Goal: Task Accomplishment & Management: Manage account settings

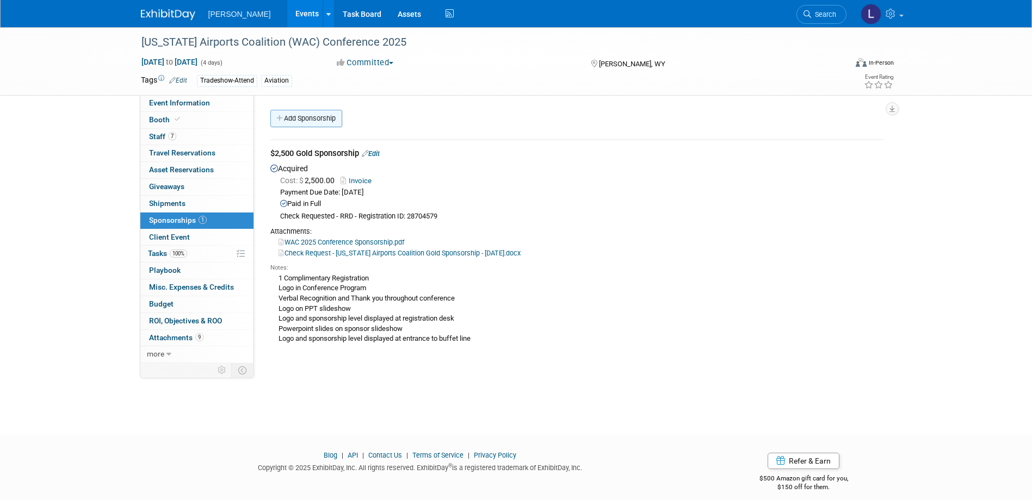
click at [293, 123] on link "Add Sponsorship" at bounding box center [306, 118] width 72 height 17
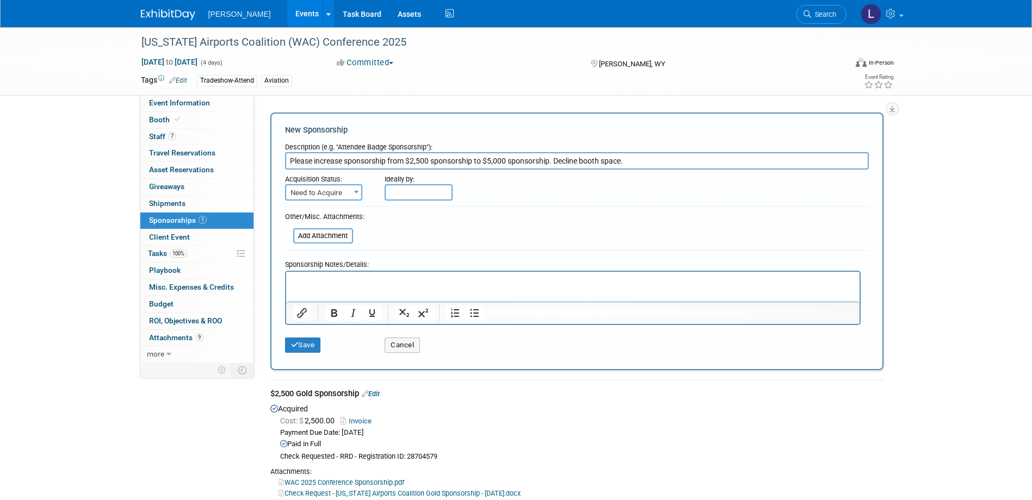
type input "Please increase sponsorship from $2,500 sponsorship to $5,000 sponsorship. Decl…"
click at [353, 197] on span at bounding box center [356, 192] width 11 height 14
click at [388, 192] on input "text" at bounding box center [419, 192] width 68 height 16
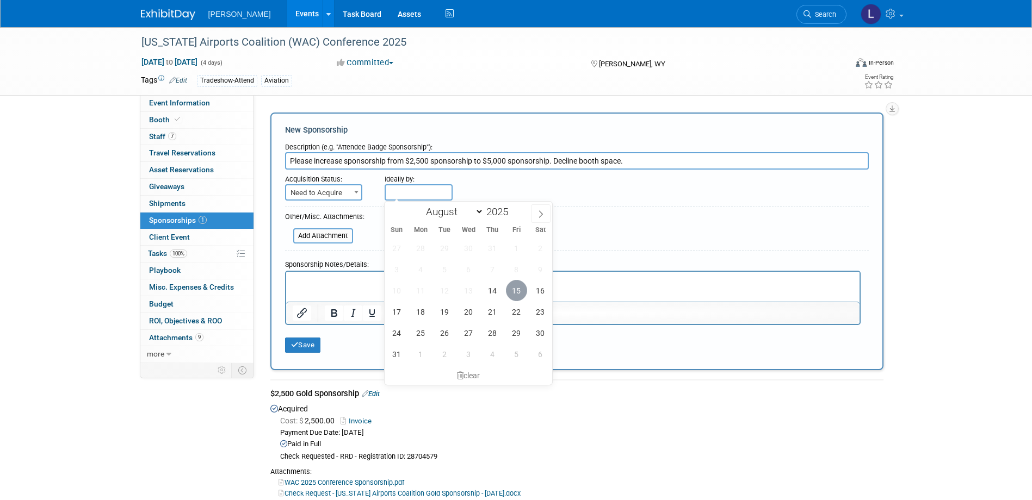
drag, startPoint x: 234, startPoint y: 24, endPoint x: 464, endPoint y: 302, distance: 361.1
click at [520, 296] on span "15" at bounding box center [516, 290] width 21 height 21
type input "[DATE]"
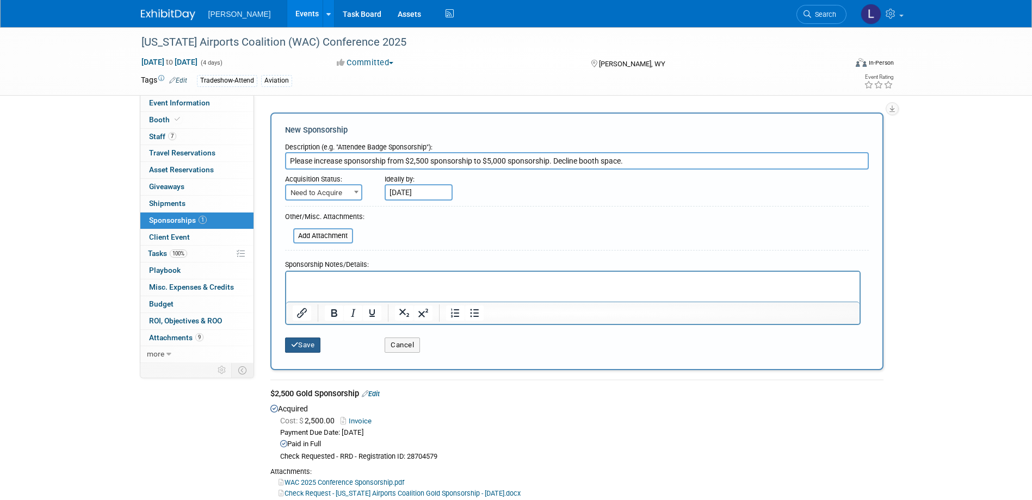
click at [309, 343] on button "Save" at bounding box center [303, 345] width 36 height 15
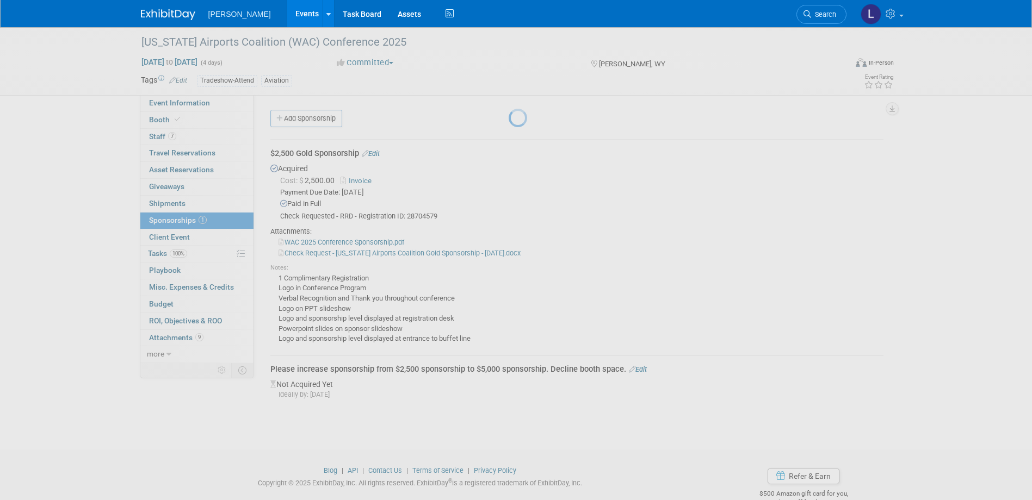
scroll to position [25, 0]
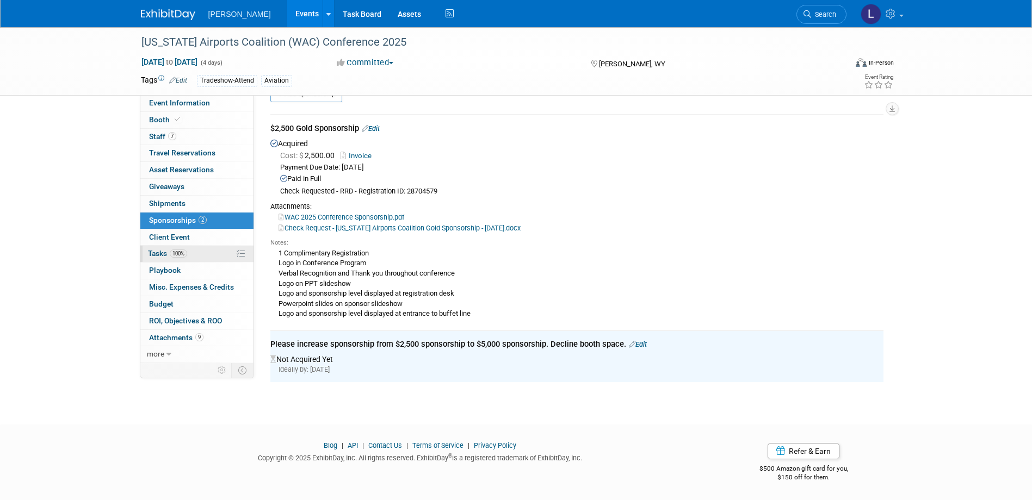
click at [195, 251] on link "100% Tasks 100%" at bounding box center [196, 254] width 113 height 16
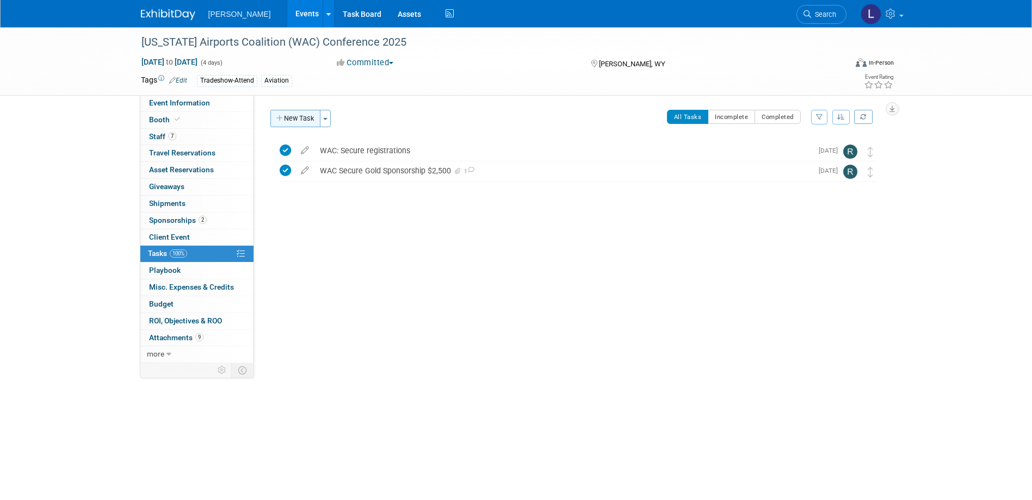
click at [310, 117] on button "New Task" at bounding box center [295, 118] width 50 height 17
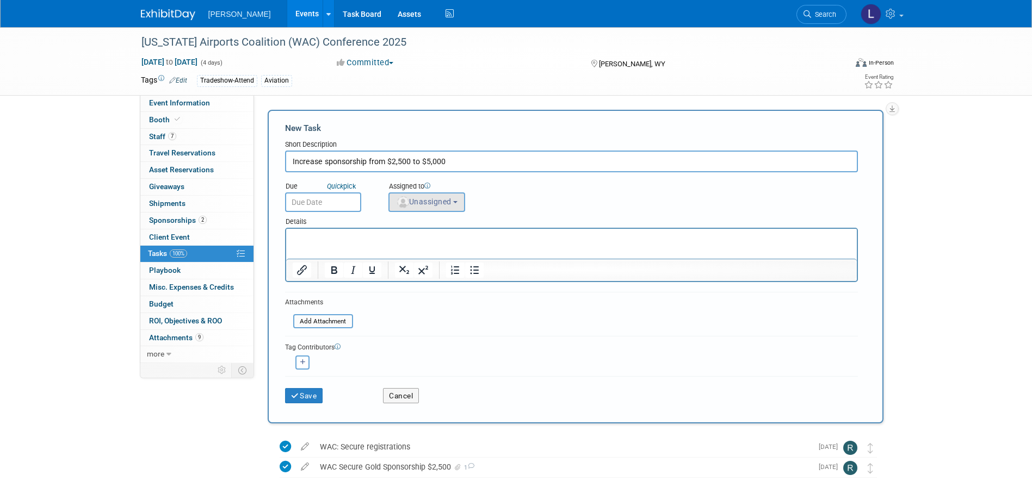
type input "Increase sponsorship from $2,500 to $5,000"
click at [405, 203] on img "button" at bounding box center [403, 202] width 12 height 12
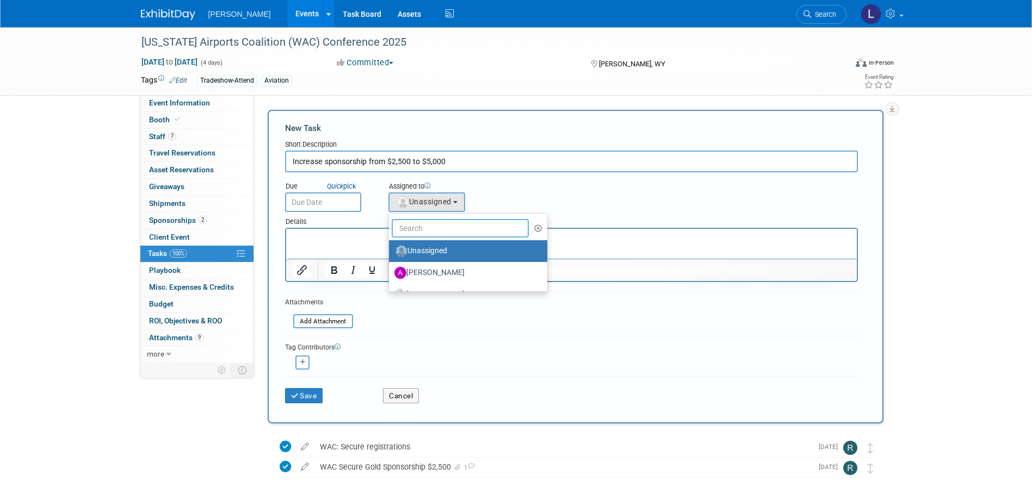
click at [433, 226] on input "text" at bounding box center [461, 228] width 138 height 18
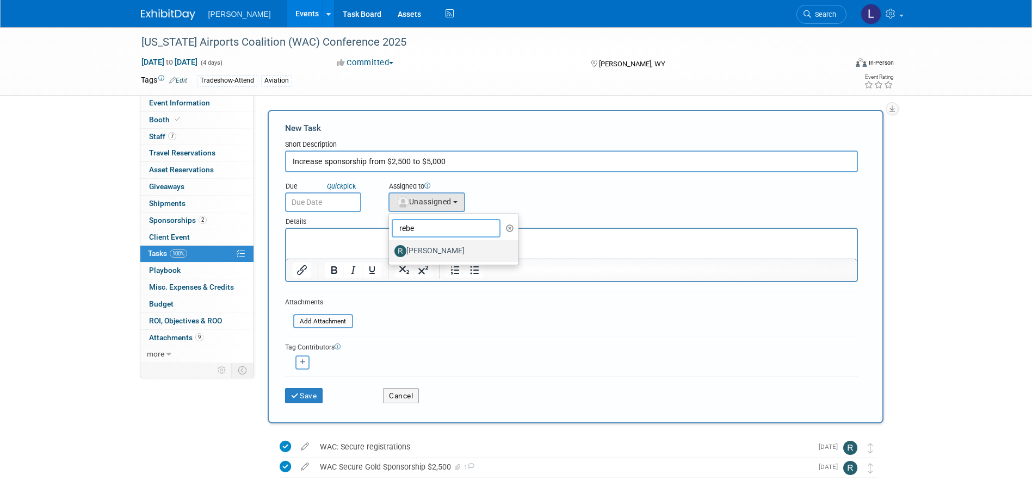
type input "rebe"
click at [439, 246] on label "[PERSON_NAME]" at bounding box center [451, 251] width 114 height 17
click at [391, 246] on input "[PERSON_NAME]" at bounding box center [386, 249] width 7 height 7
select select "844a177d-a181-44ff-a72a-5731d68e4351"
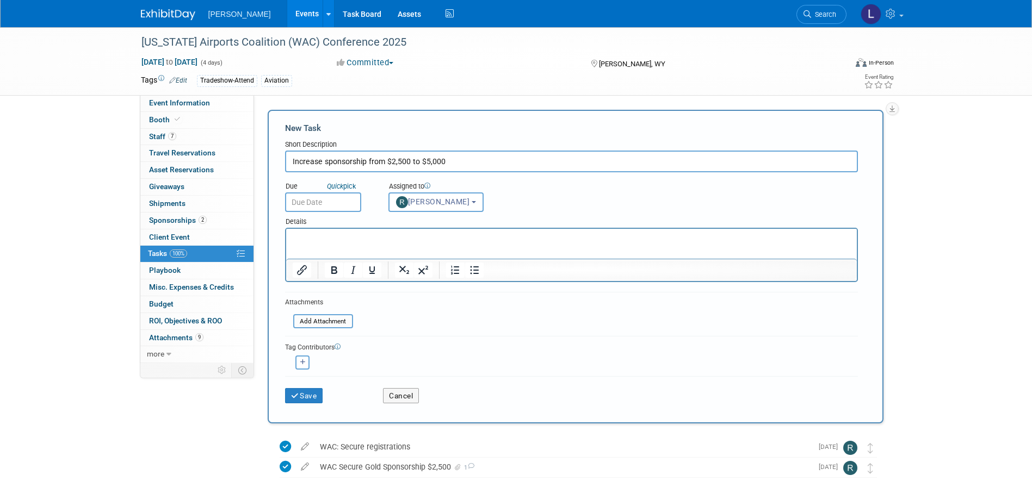
click at [479, 170] on input "Increase sponsorship from $2,500 to $5,000" at bounding box center [571, 162] width 573 height 22
type input "Increase sponsorship from $2,500 to $5,000 - decline booth space"
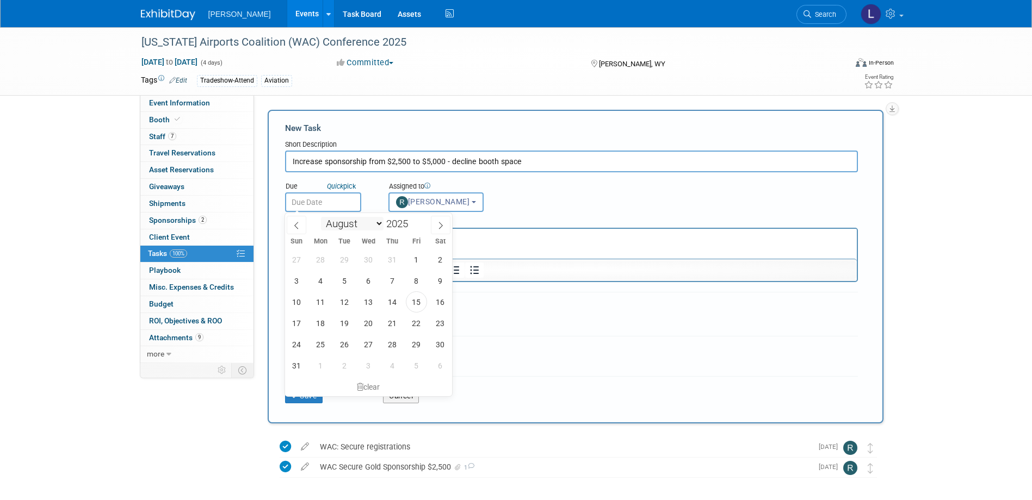
click at [325, 207] on input "text" at bounding box center [323, 203] width 76 height 20
click at [415, 302] on span "15" at bounding box center [416, 302] width 21 height 21
type input "[DATE]"
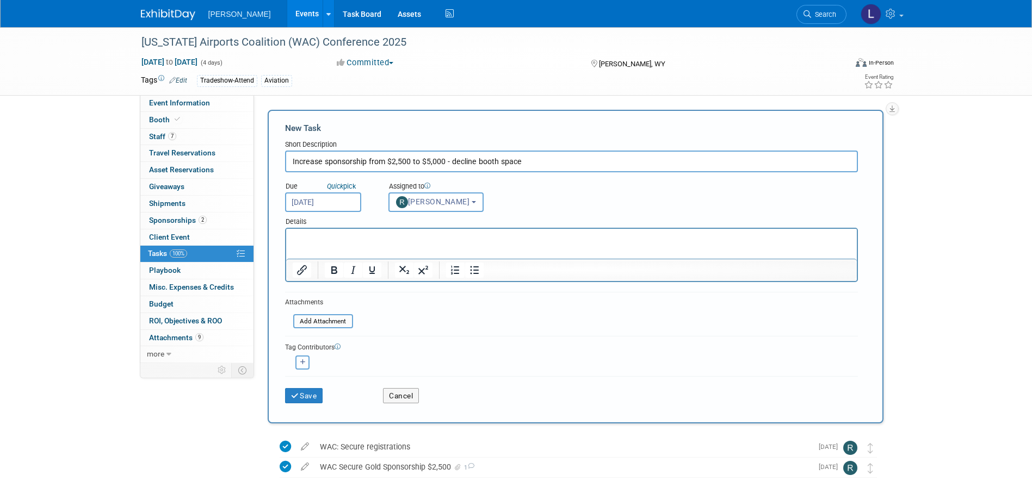
click at [301, 361] on icon "button" at bounding box center [302, 363] width 5 height 6
select select
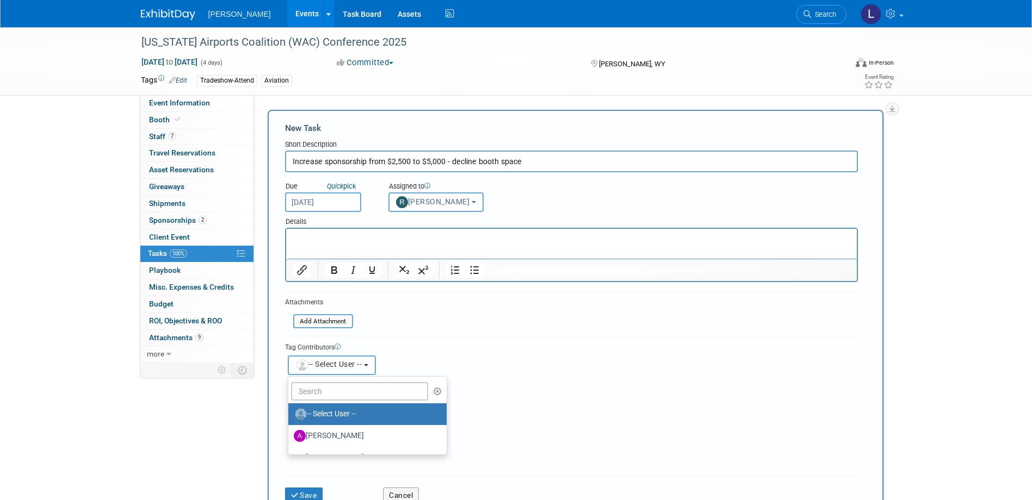
click at [320, 373] on button "-- Select User --" at bounding box center [332, 366] width 88 height 20
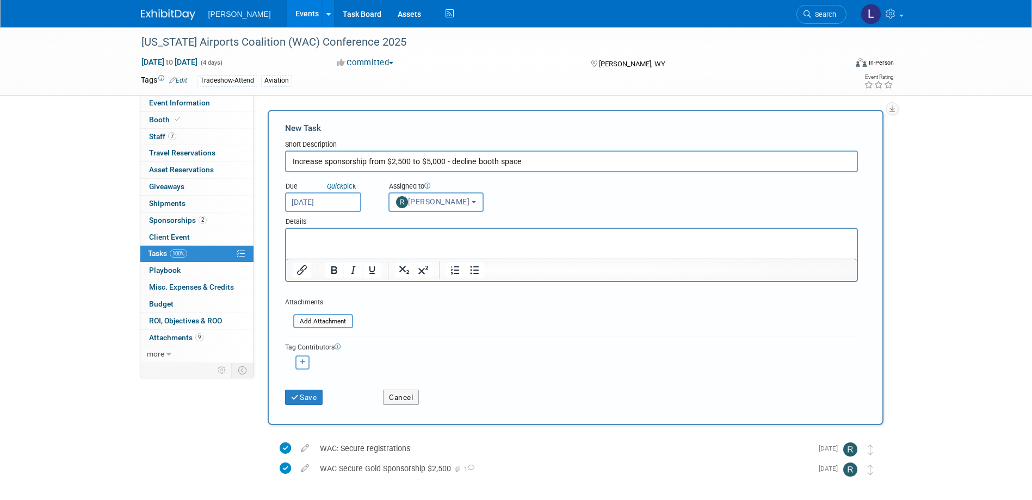
click at [308, 360] on button "button" at bounding box center [302, 363] width 14 height 14
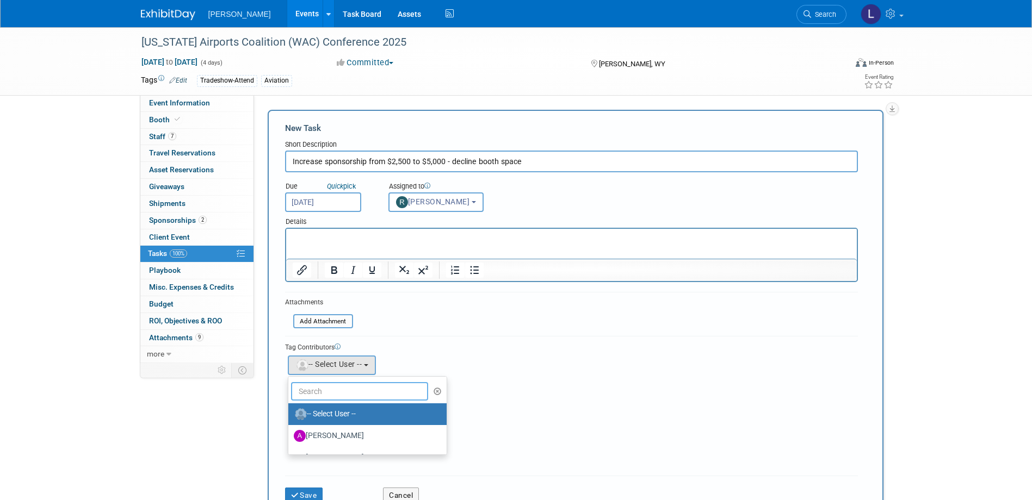
click at [330, 390] on input "text" at bounding box center [360, 391] width 138 height 18
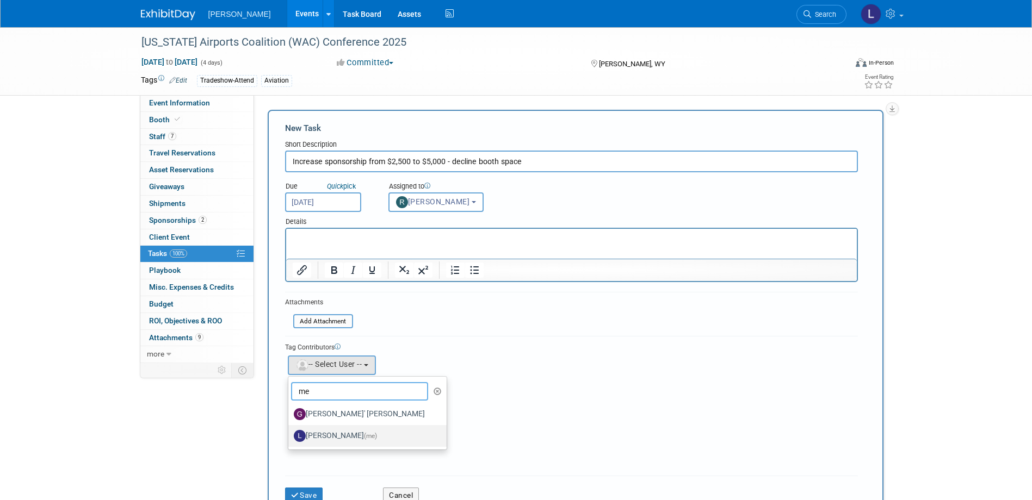
type input "me"
click at [325, 434] on label "[PERSON_NAME] (me)" at bounding box center [365, 435] width 142 height 17
click at [290, 434] on input "[PERSON_NAME] (me)" at bounding box center [286, 434] width 7 height 7
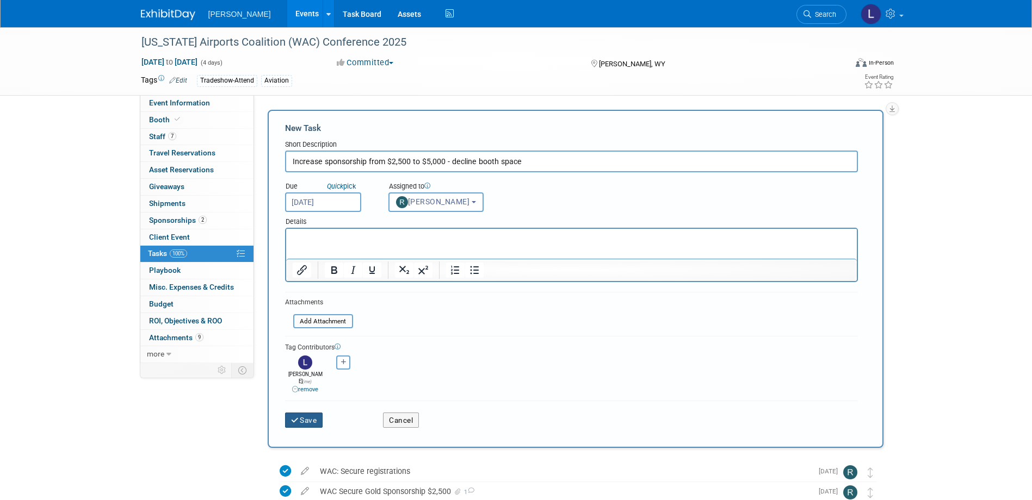
click at [315, 417] on button "Save" at bounding box center [304, 420] width 38 height 15
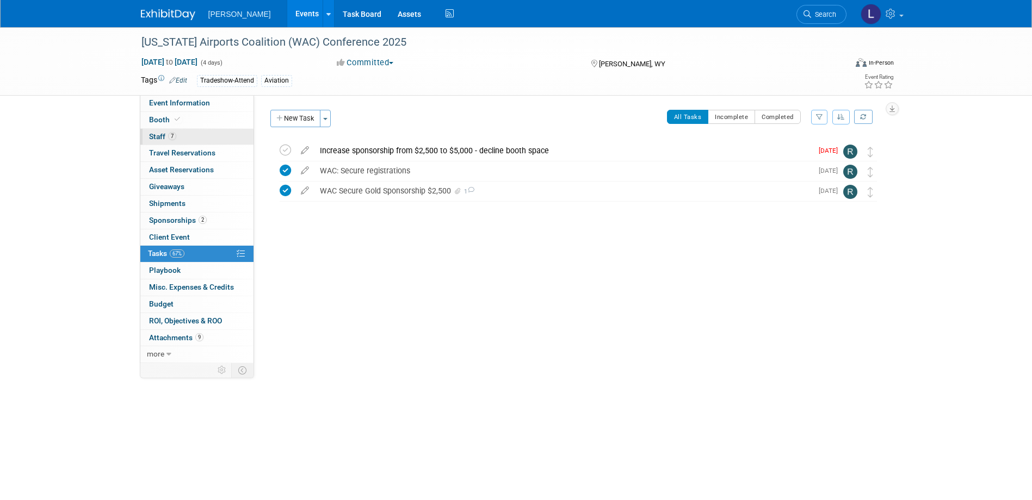
click at [189, 142] on link "7 Staff 7" at bounding box center [196, 137] width 113 height 16
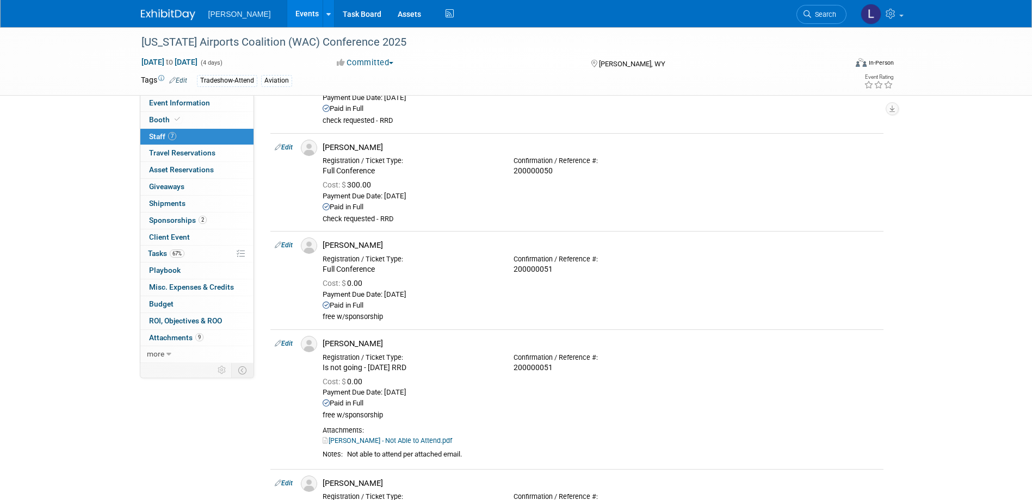
scroll to position [272, 0]
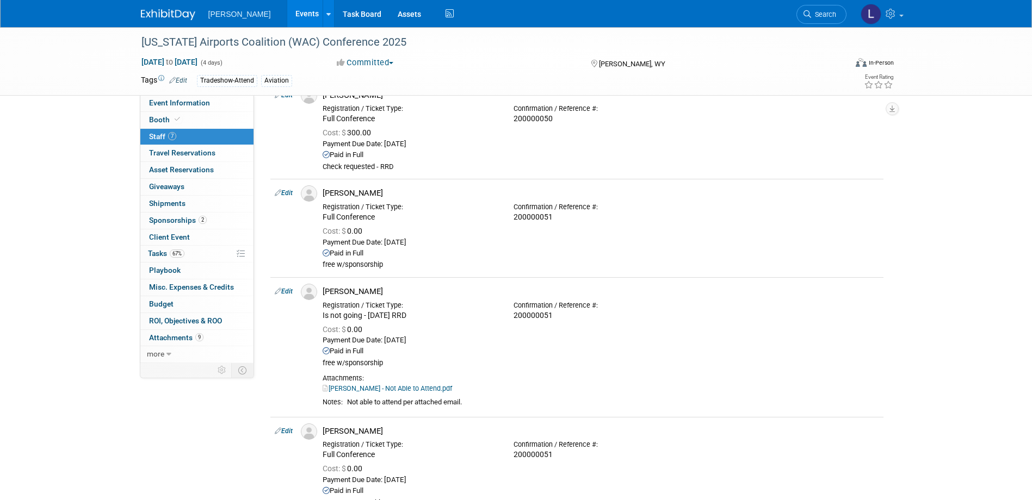
click at [67, 269] on div "[US_STATE] Airports Coalition (WAC) Conference 2025 [DATE] to [DATE] (4 days) […" at bounding box center [516, 200] width 1032 height 891
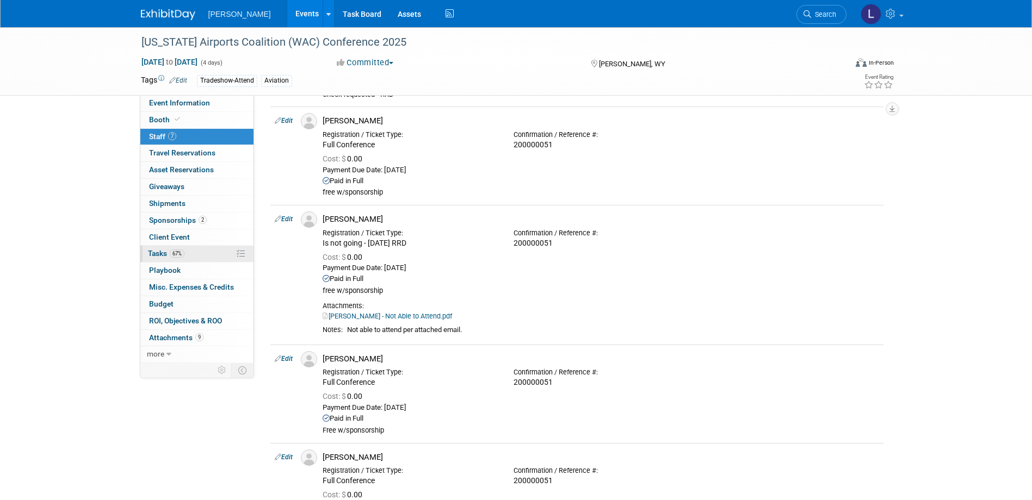
scroll to position [435, 0]
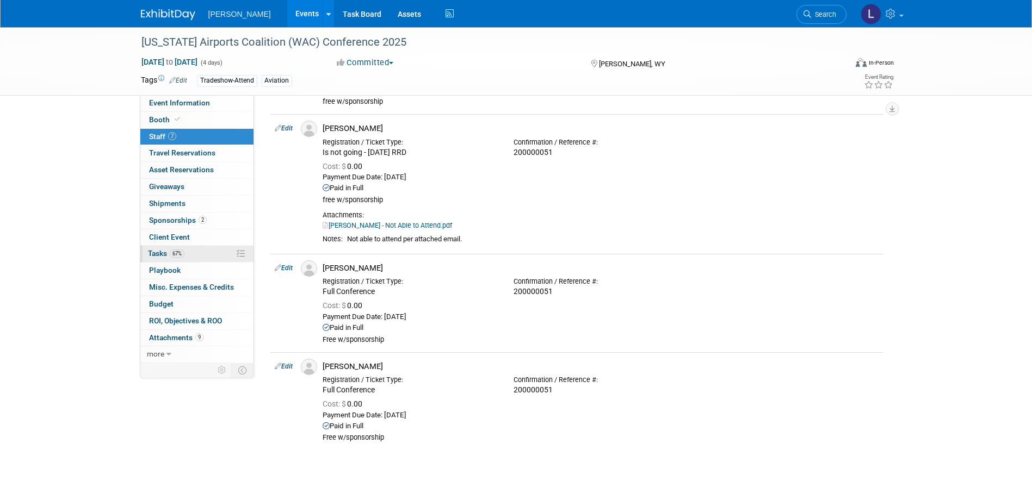
click at [165, 253] on span "Tasks 67%" at bounding box center [166, 253] width 36 height 9
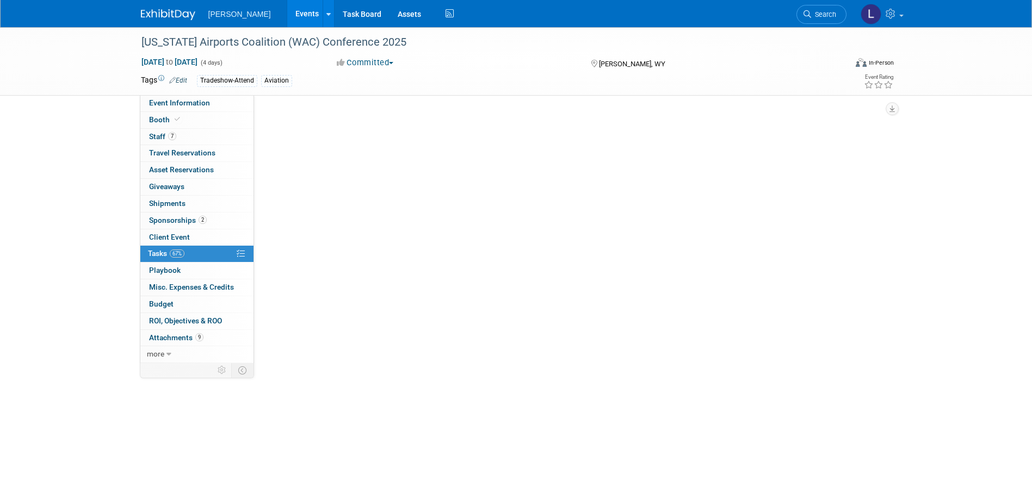
scroll to position [0, 0]
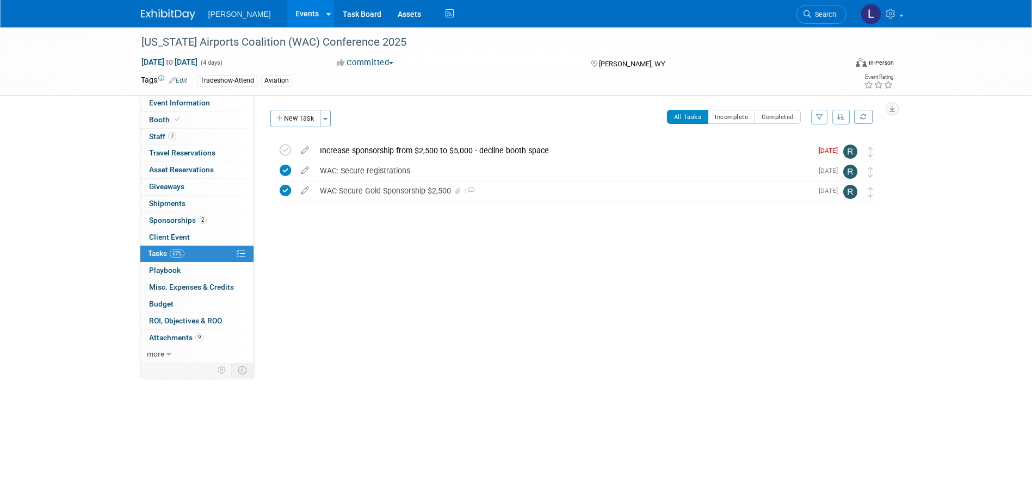
drag, startPoint x: 296, startPoint y: 118, endPoint x: 469, endPoint y: 101, distance: 173.2
click at [296, 118] on button "New Task" at bounding box center [295, 118] width 50 height 17
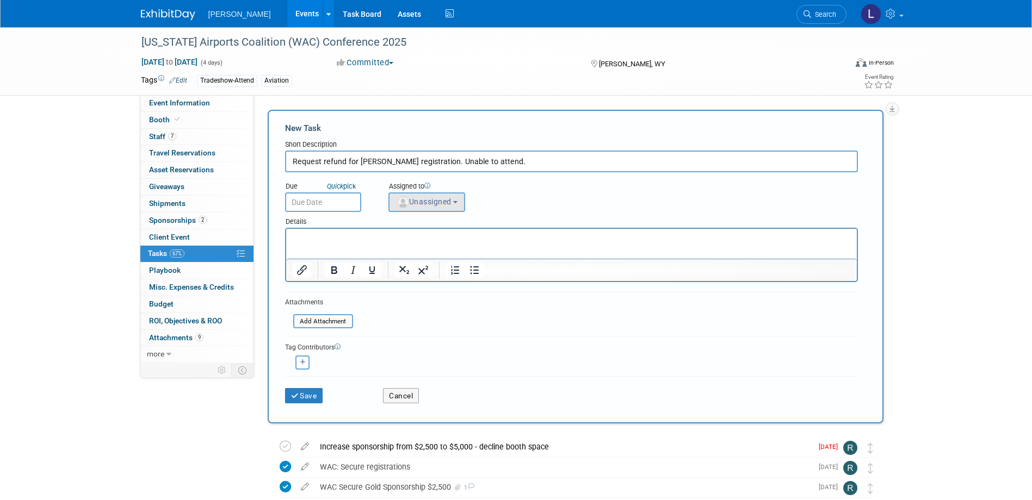
type input "Request refund for [PERSON_NAME] registration. Unable to attend."
click at [417, 212] on button "Unassigned" at bounding box center [426, 203] width 77 height 20
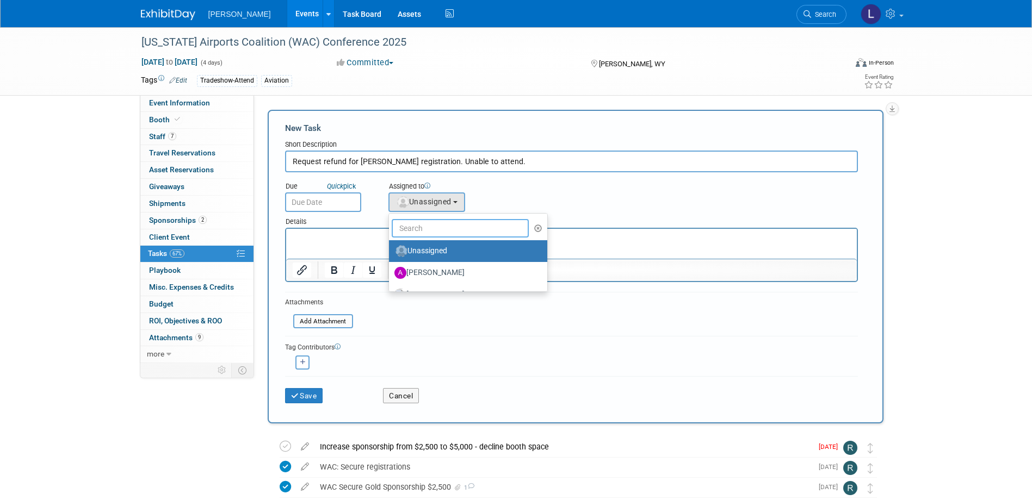
click at [420, 232] on input "text" at bounding box center [461, 228] width 138 height 18
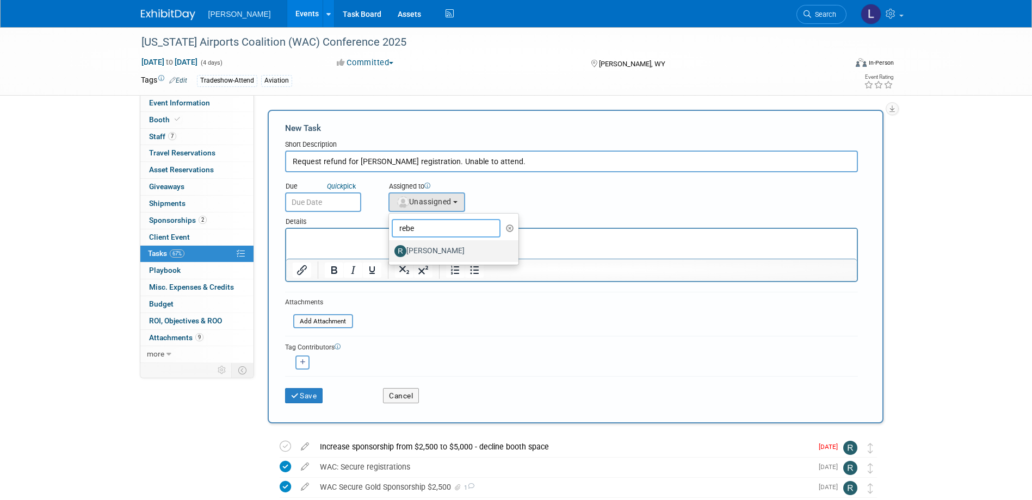
type input "rebe"
click at [429, 245] on label "[PERSON_NAME]" at bounding box center [451, 251] width 114 height 17
click at [391, 246] on input "[PERSON_NAME]" at bounding box center [386, 249] width 7 height 7
select select "844a177d-a181-44ff-a72a-5731d68e4351"
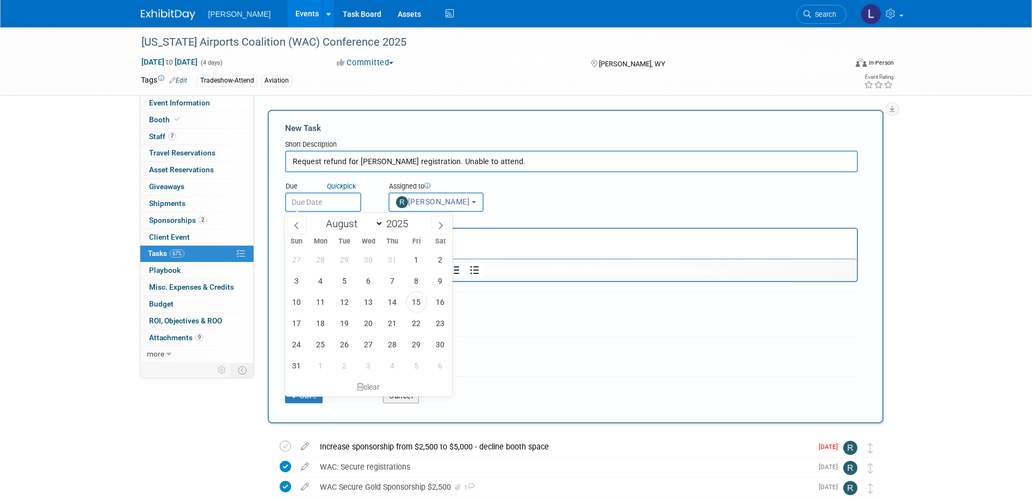
click at [339, 201] on input "text" at bounding box center [323, 203] width 76 height 20
click at [415, 306] on span "15" at bounding box center [416, 302] width 21 height 21
type input "[DATE]"
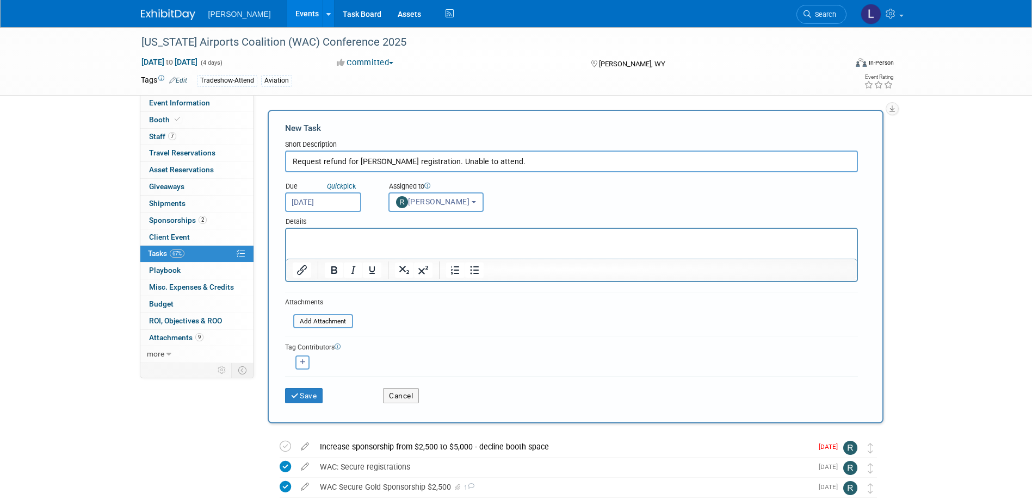
click at [309, 363] on div "<img src="[URL][DOMAIN_NAME]" style="width: 22px; height: 22px; border-radius: …" at bounding box center [302, 363] width 35 height 14
click at [305, 364] on icon "button" at bounding box center [302, 363] width 5 height 6
select select
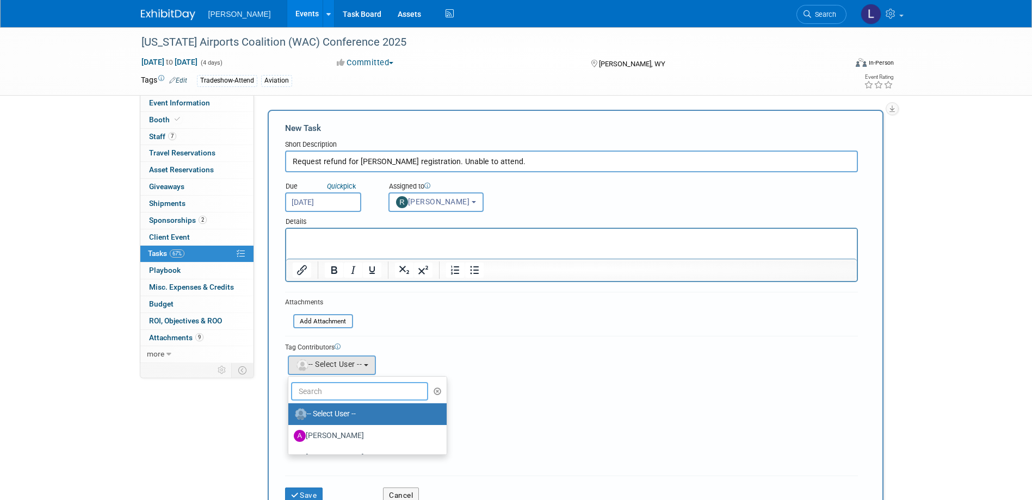
click at [329, 388] on input "text" at bounding box center [360, 391] width 138 height 18
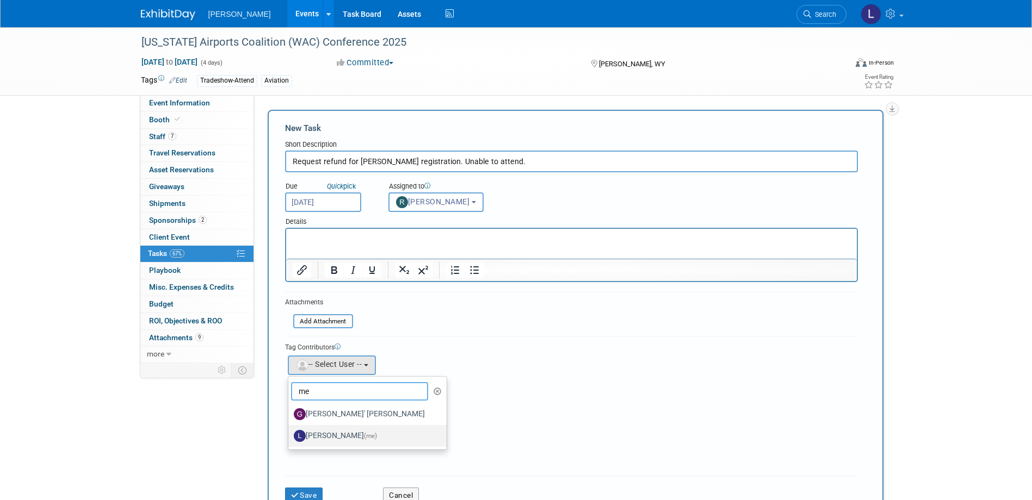
type input "me"
click at [340, 433] on label "[PERSON_NAME] (me)" at bounding box center [365, 435] width 142 height 17
click at [290, 433] on input "[PERSON_NAME] (me)" at bounding box center [286, 434] width 7 height 7
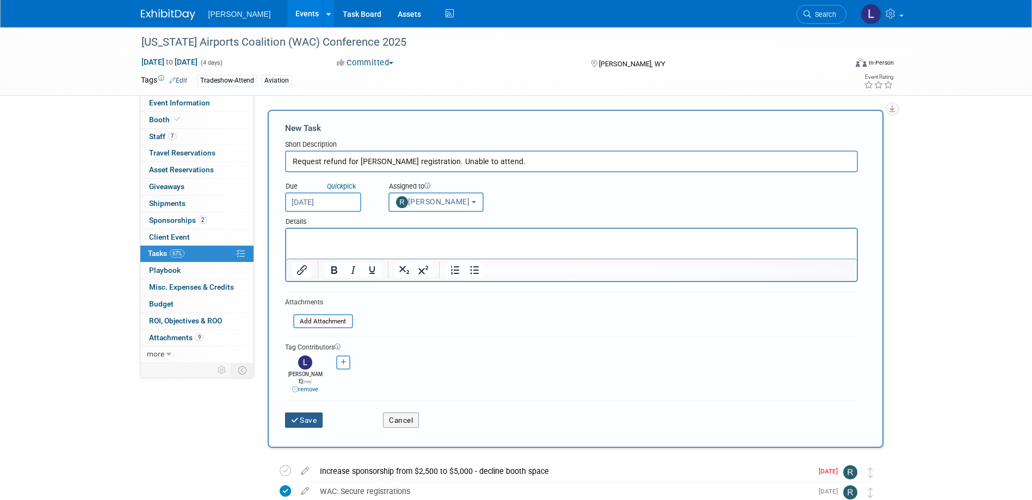
click at [318, 414] on button "Save" at bounding box center [304, 420] width 38 height 15
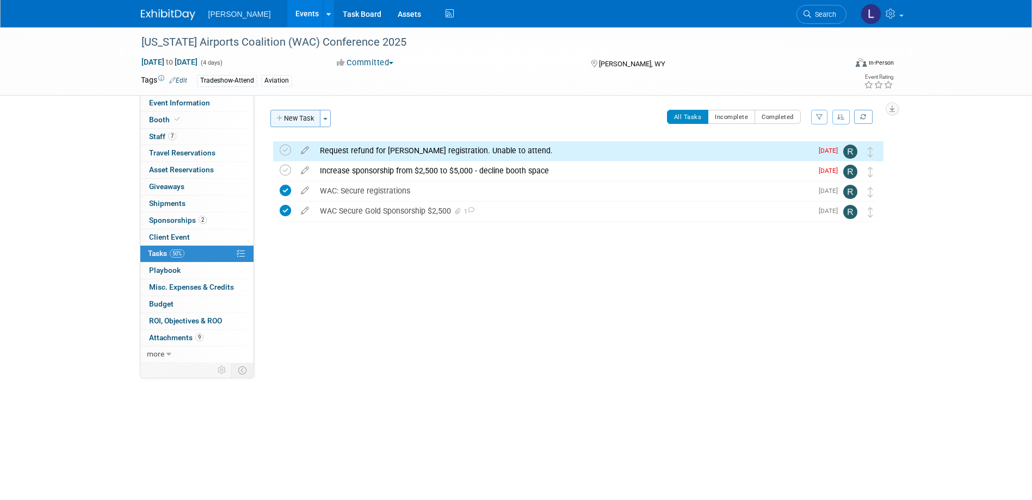
click at [302, 126] on button "New Task" at bounding box center [295, 118] width 50 height 17
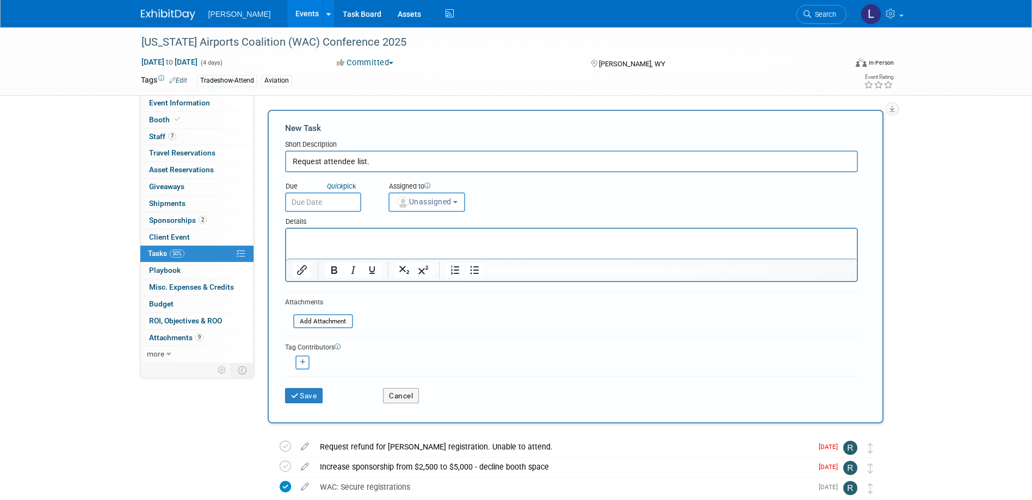
type input "Request attendee list."
click at [432, 201] on span "Unassigned" at bounding box center [423, 201] width 55 height 9
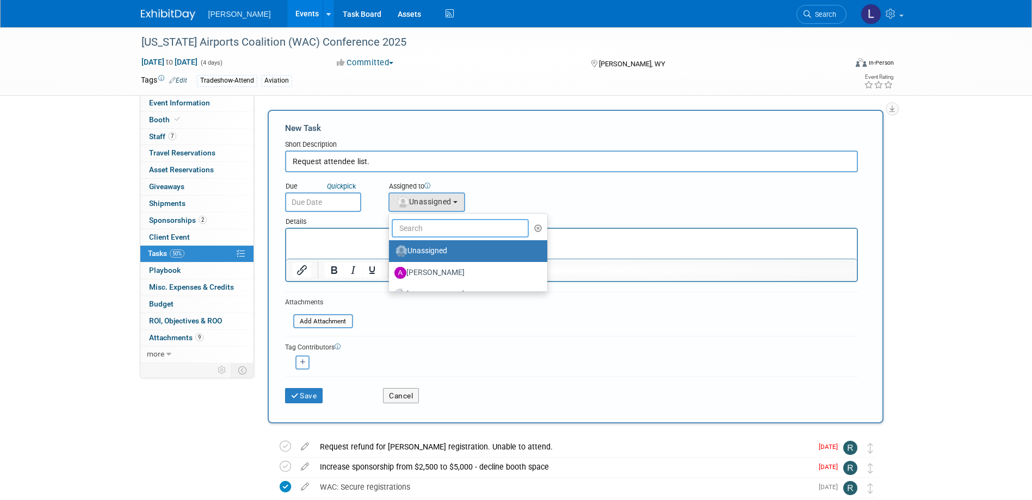
click at [429, 231] on input "text" at bounding box center [461, 228] width 138 height 18
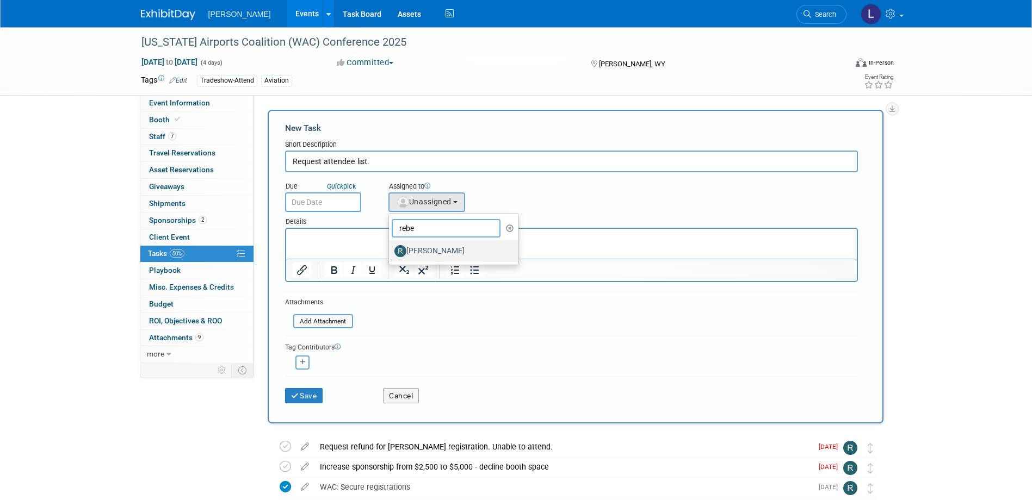
type input "rebe"
click at [428, 251] on label "[PERSON_NAME]" at bounding box center [451, 251] width 114 height 17
click at [391, 251] on input "[PERSON_NAME]" at bounding box center [386, 249] width 7 height 7
select select "844a177d-a181-44ff-a72a-5731d68e4351"
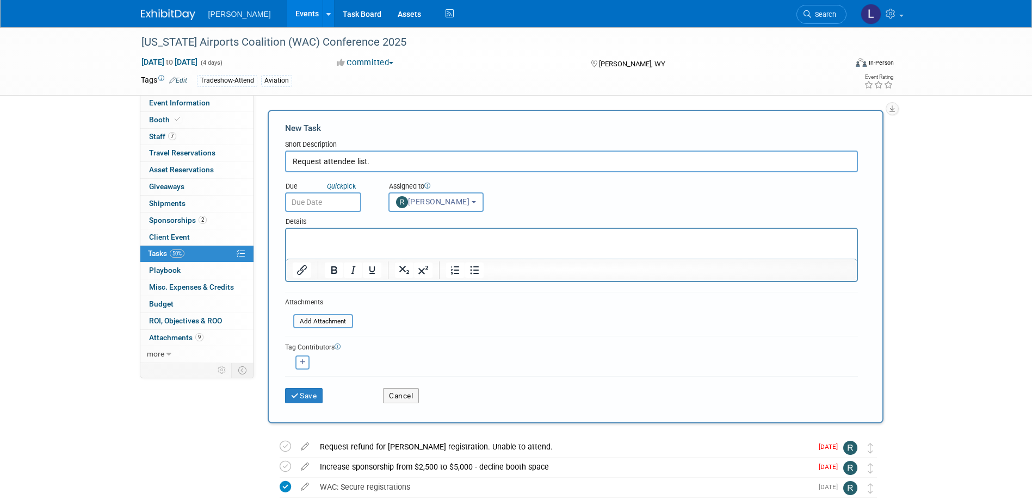
click at [330, 204] on input "text" at bounding box center [323, 203] width 76 height 20
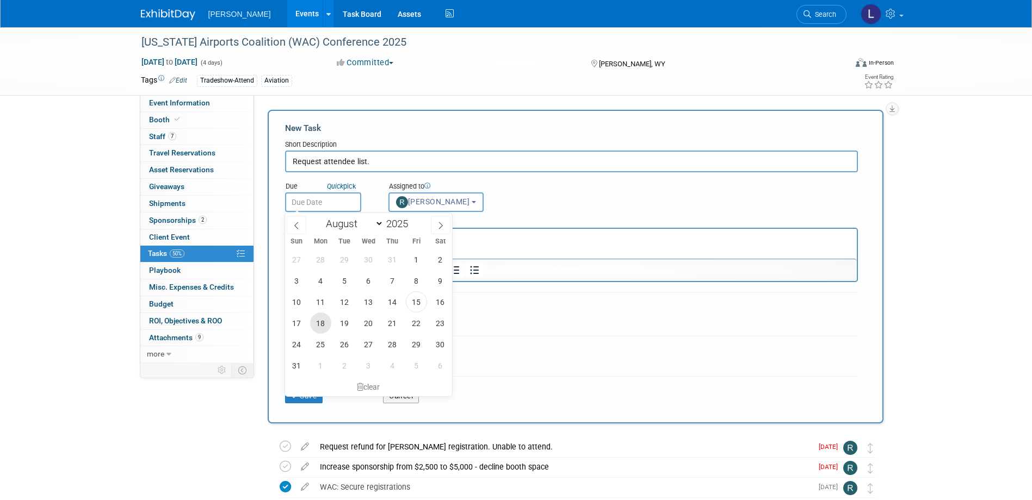
click at [319, 329] on span "18" at bounding box center [320, 323] width 21 height 21
type input "[DATE]"
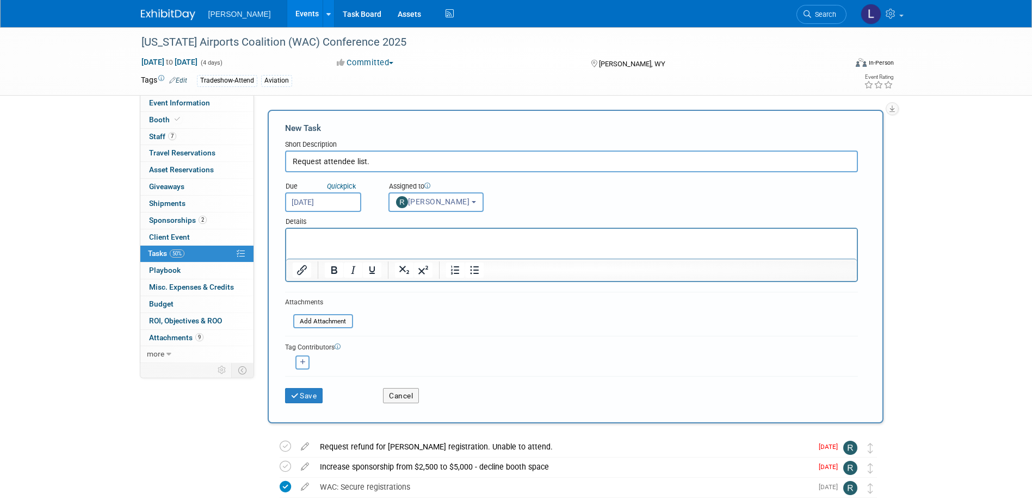
click at [302, 364] on icon "button" at bounding box center [302, 363] width 5 height 6
select select
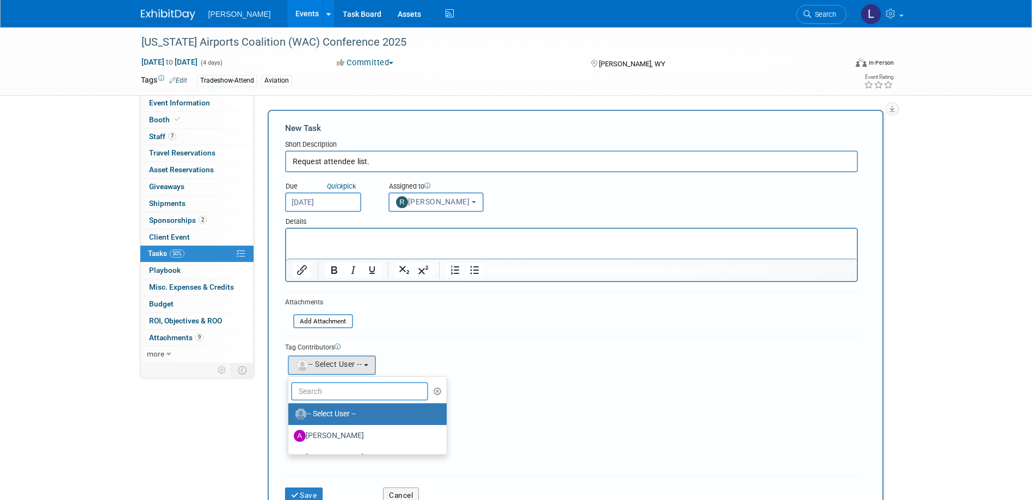
click at [313, 396] on input "text" at bounding box center [360, 391] width 138 height 18
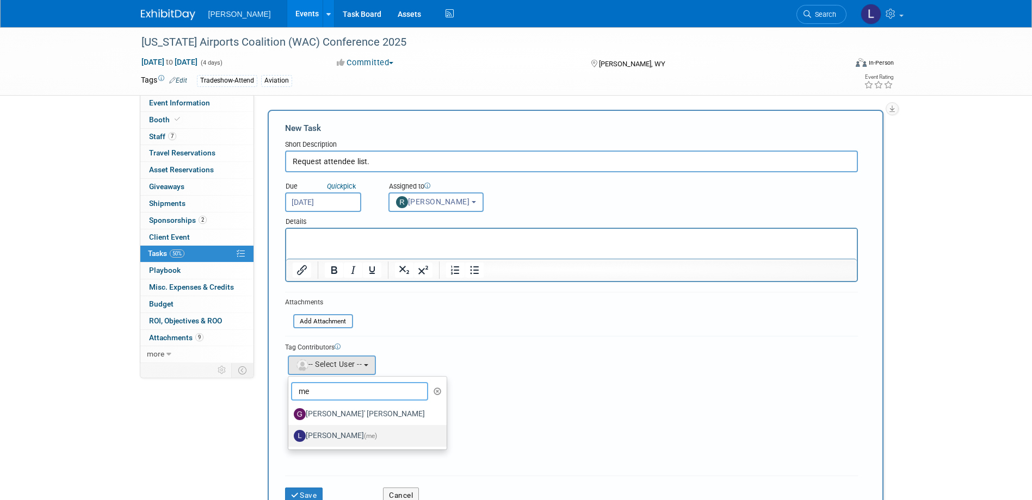
type input "me"
click at [324, 432] on label "[PERSON_NAME] (me)" at bounding box center [365, 435] width 142 height 17
click at [290, 432] on input "[PERSON_NAME] (me)" at bounding box center [286, 434] width 7 height 7
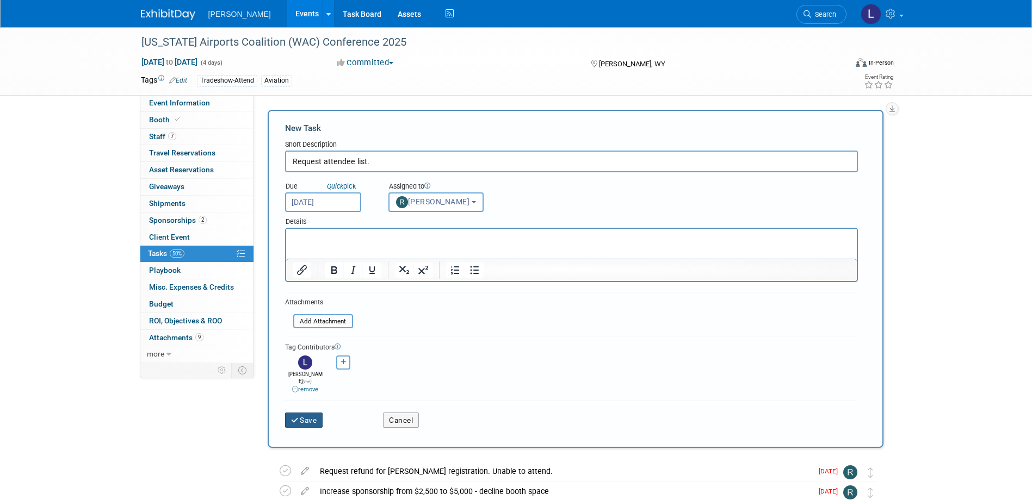
click at [299, 413] on button "Save" at bounding box center [304, 420] width 38 height 15
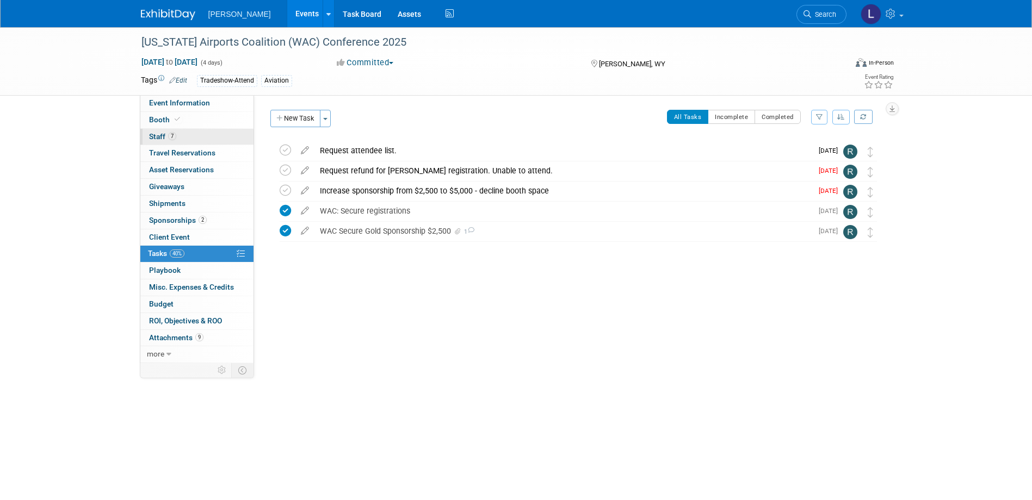
click at [181, 138] on link "7 Staff 7" at bounding box center [196, 137] width 113 height 16
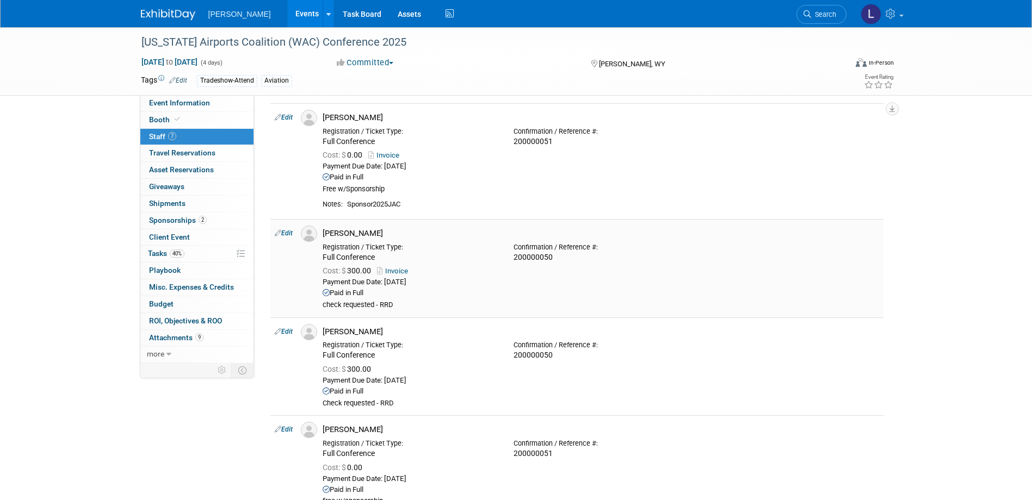
scroll to position [54, 0]
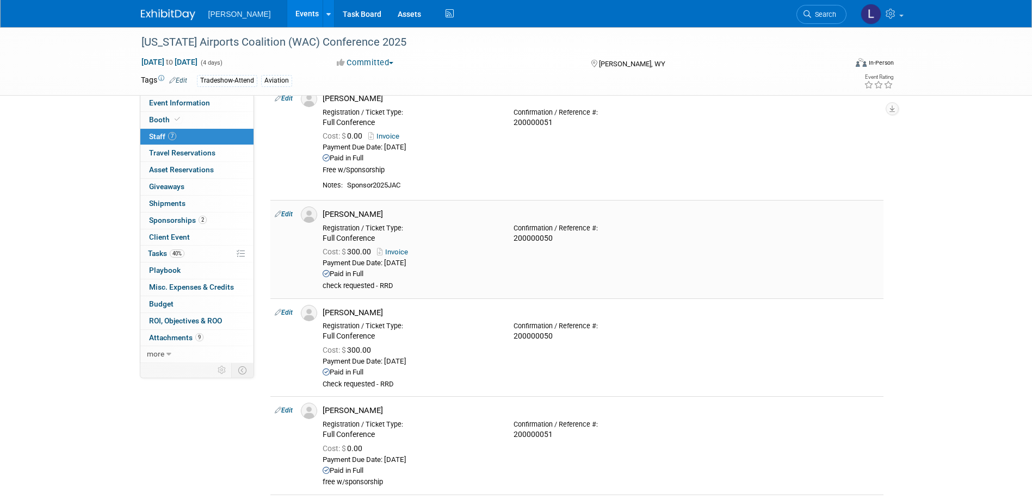
click at [392, 251] on link "Invoice" at bounding box center [394, 252] width 35 height 8
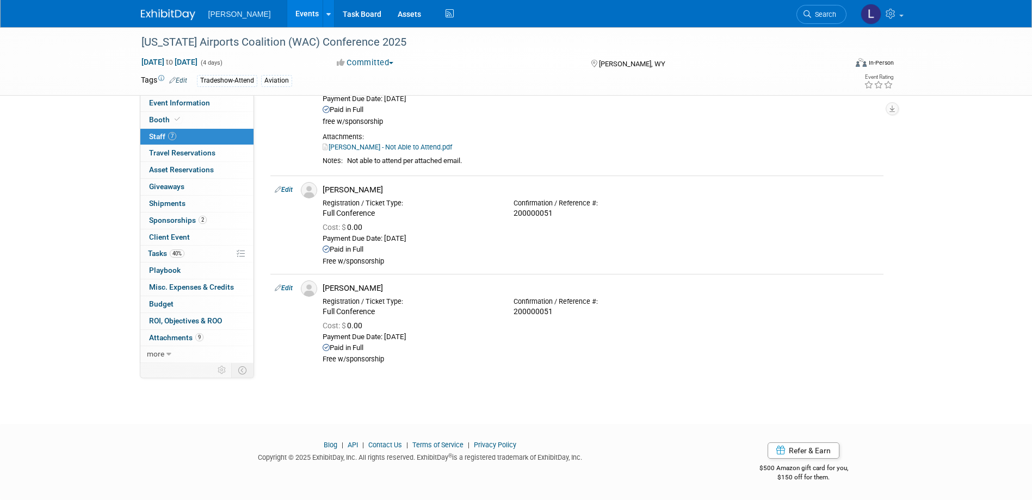
scroll to position [0, 0]
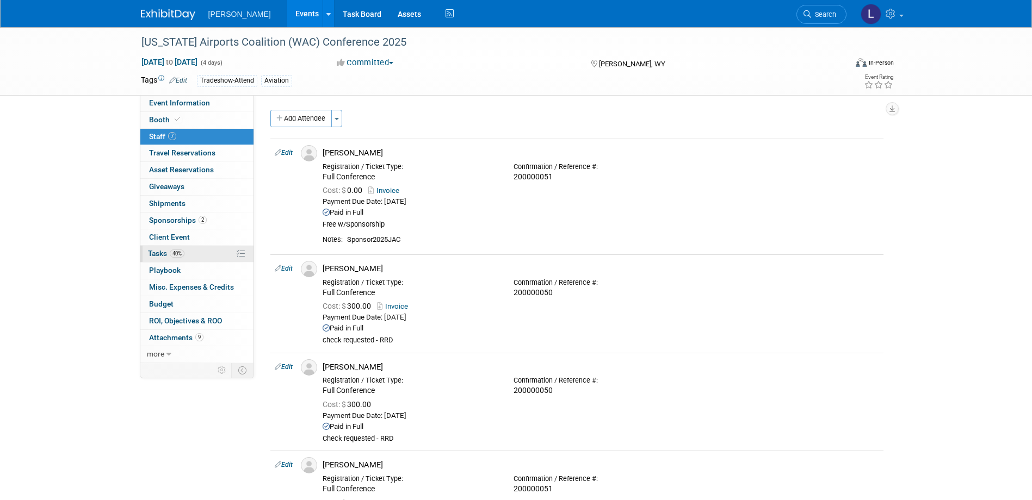
click at [177, 249] on link "40% Tasks 40%" at bounding box center [196, 254] width 113 height 16
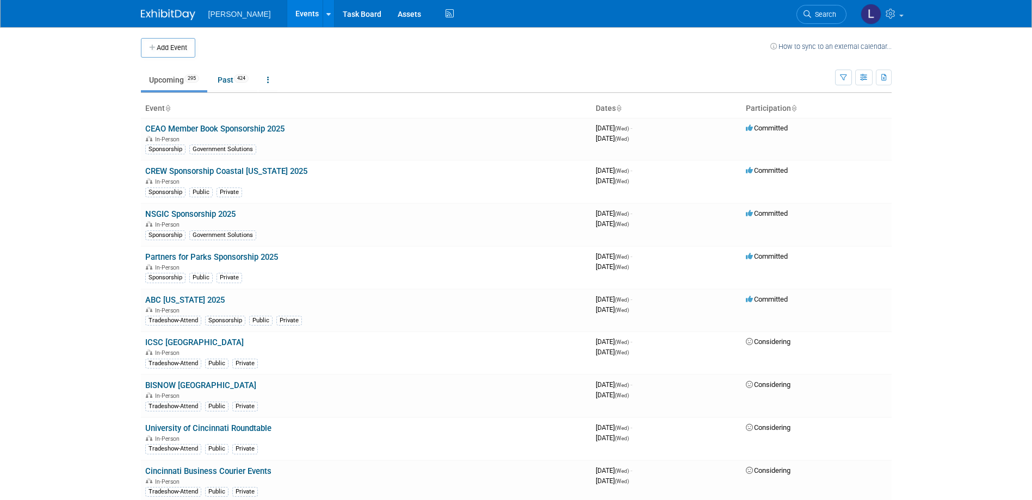
scroll to position [6746, 0]
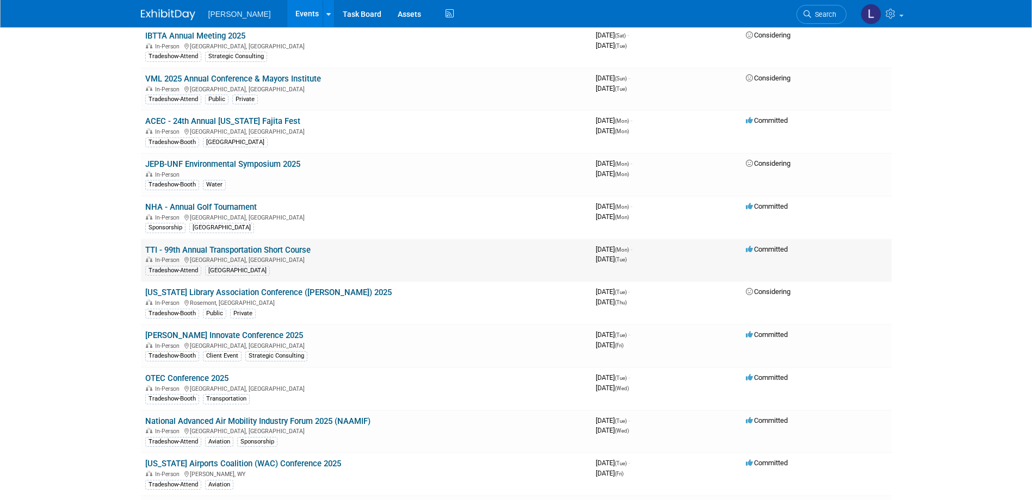
click at [254, 251] on link "TTI - 99th Annual Transportation Short Course" at bounding box center [227, 250] width 165 height 10
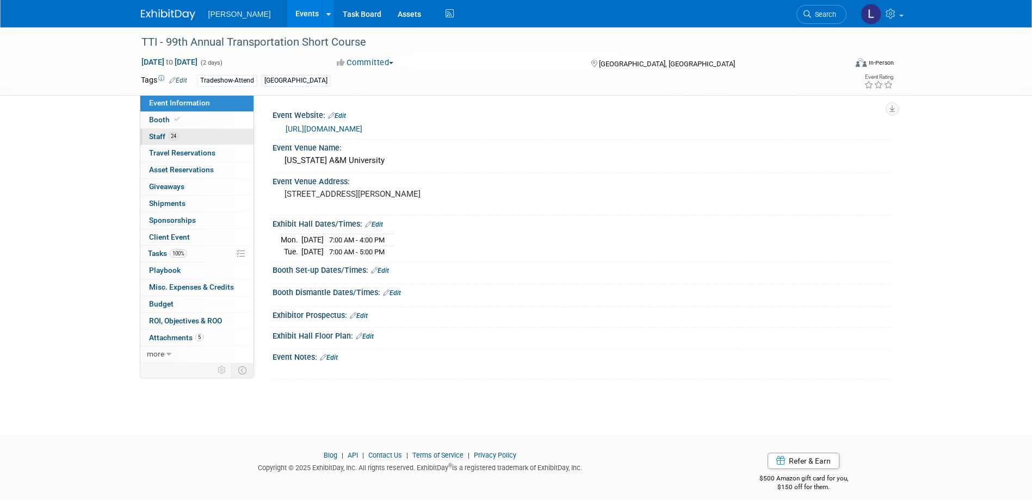
click at [198, 132] on link "24 Staff 24" at bounding box center [196, 137] width 113 height 16
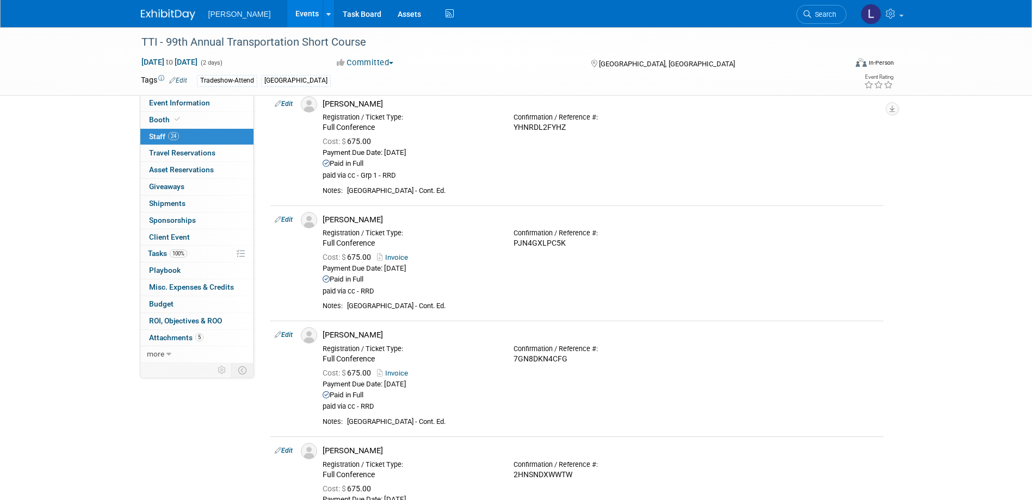
scroll to position [1740, 0]
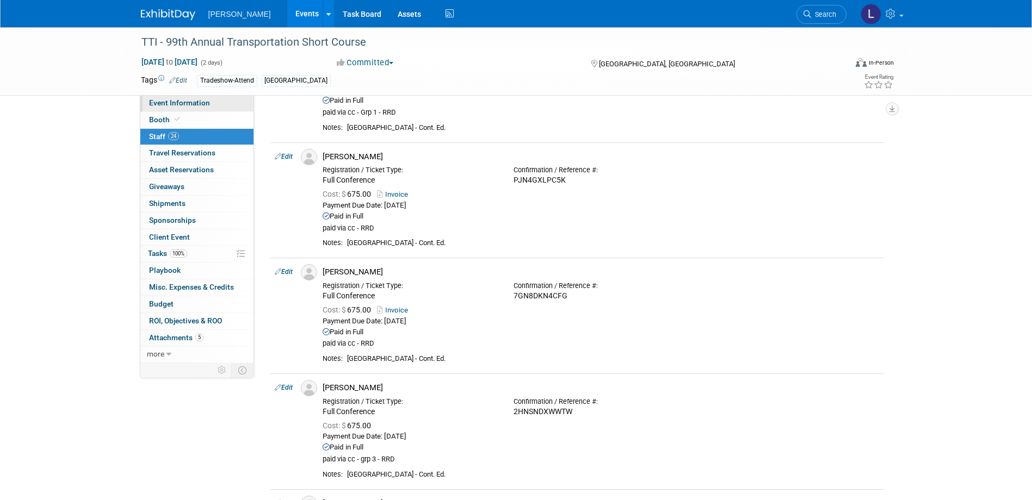
click at [184, 109] on link "Event Information" at bounding box center [196, 103] width 113 height 16
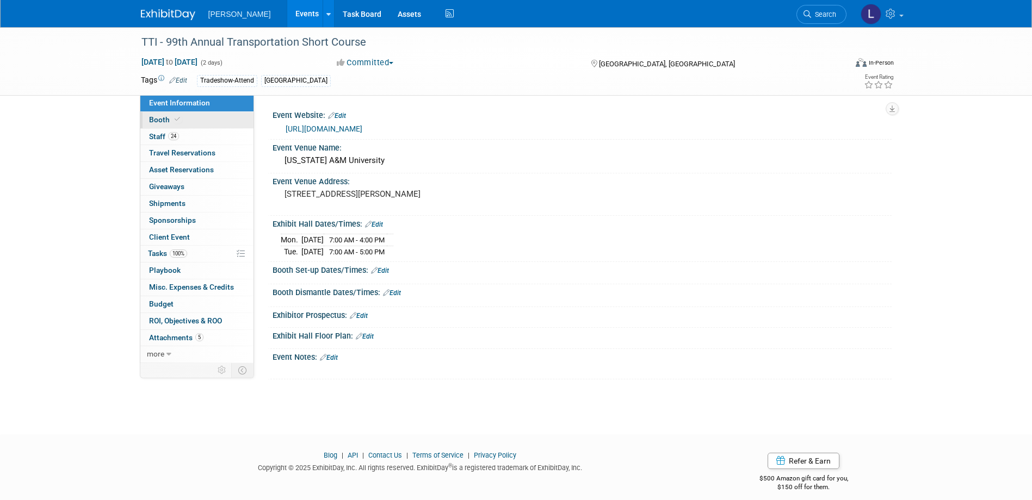
click at [212, 116] on link "Booth" at bounding box center [196, 120] width 113 height 16
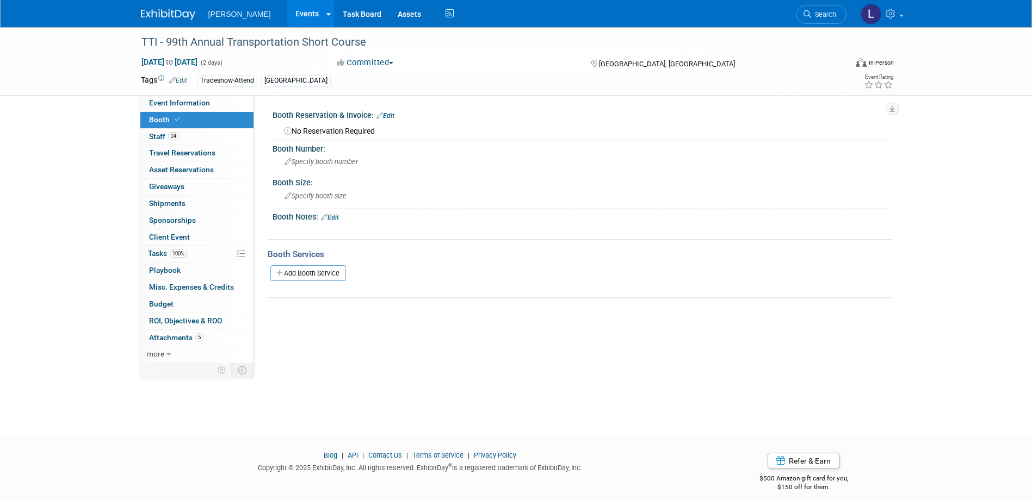
click at [106, 225] on div "TTI - 99th Annual Transportation Short Course Oct 13, 2025 to Oct 14, 2025 (2 d…" at bounding box center [516, 221] width 1032 height 388
click at [414, 393] on div "TTI - 99th Annual Transportation Short Course Oct 13, 2025 to Oct 14, 2025 (2 d…" at bounding box center [516, 221] width 1032 height 388
